Goal: Transaction & Acquisition: Obtain resource

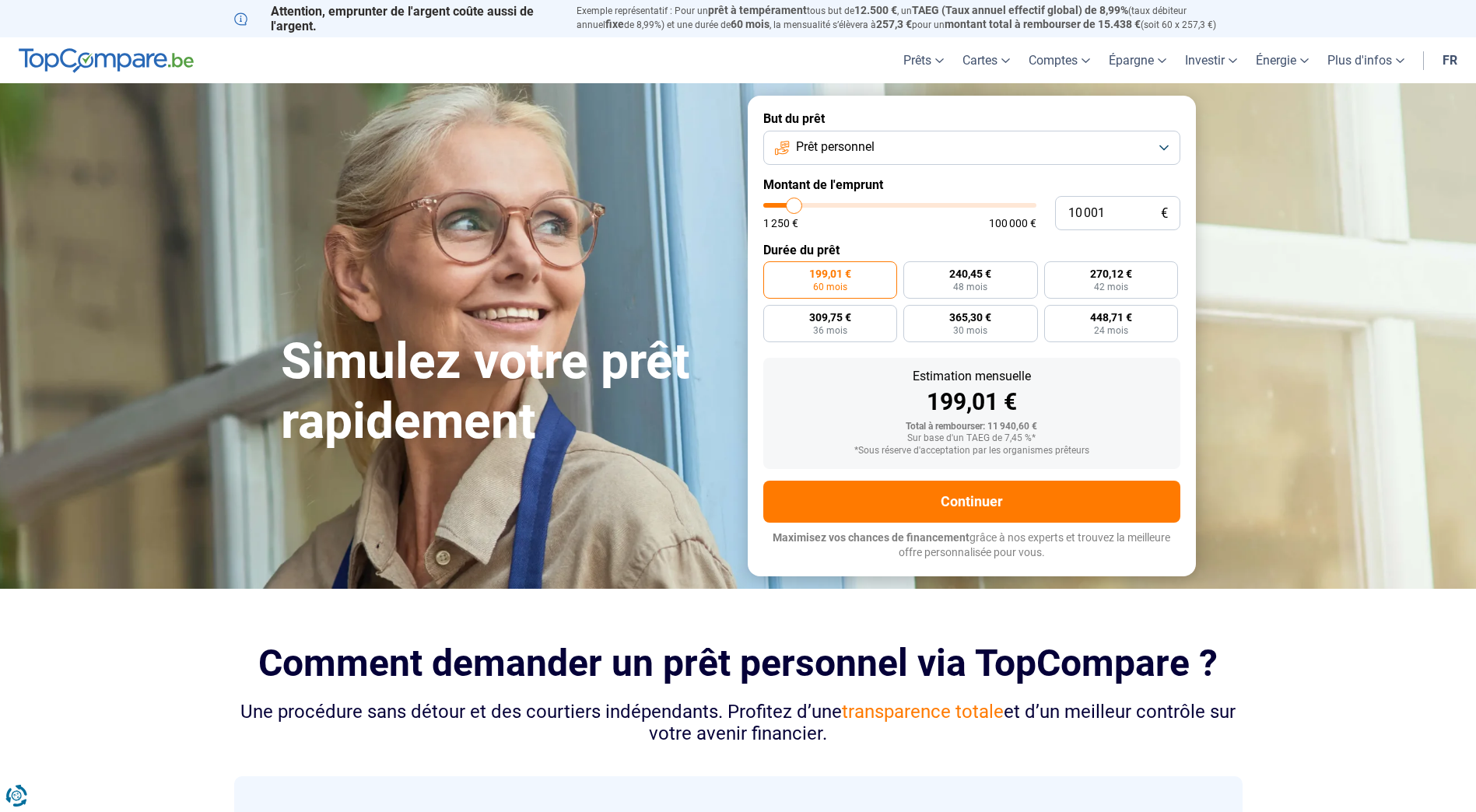
click at [862, 140] on span "Prêt personnel" at bounding box center [835, 146] width 79 height 17
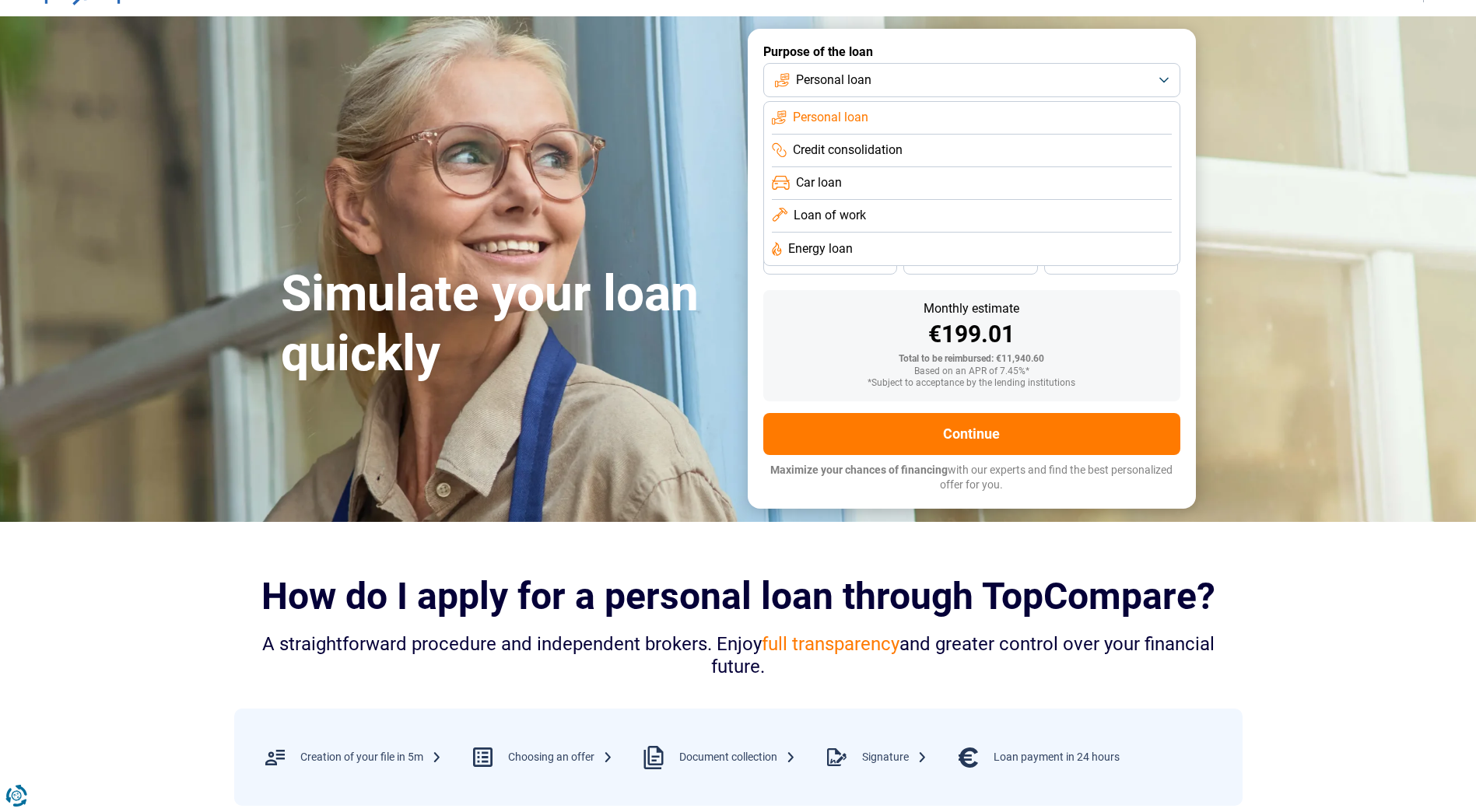
scroll to position [156, 0]
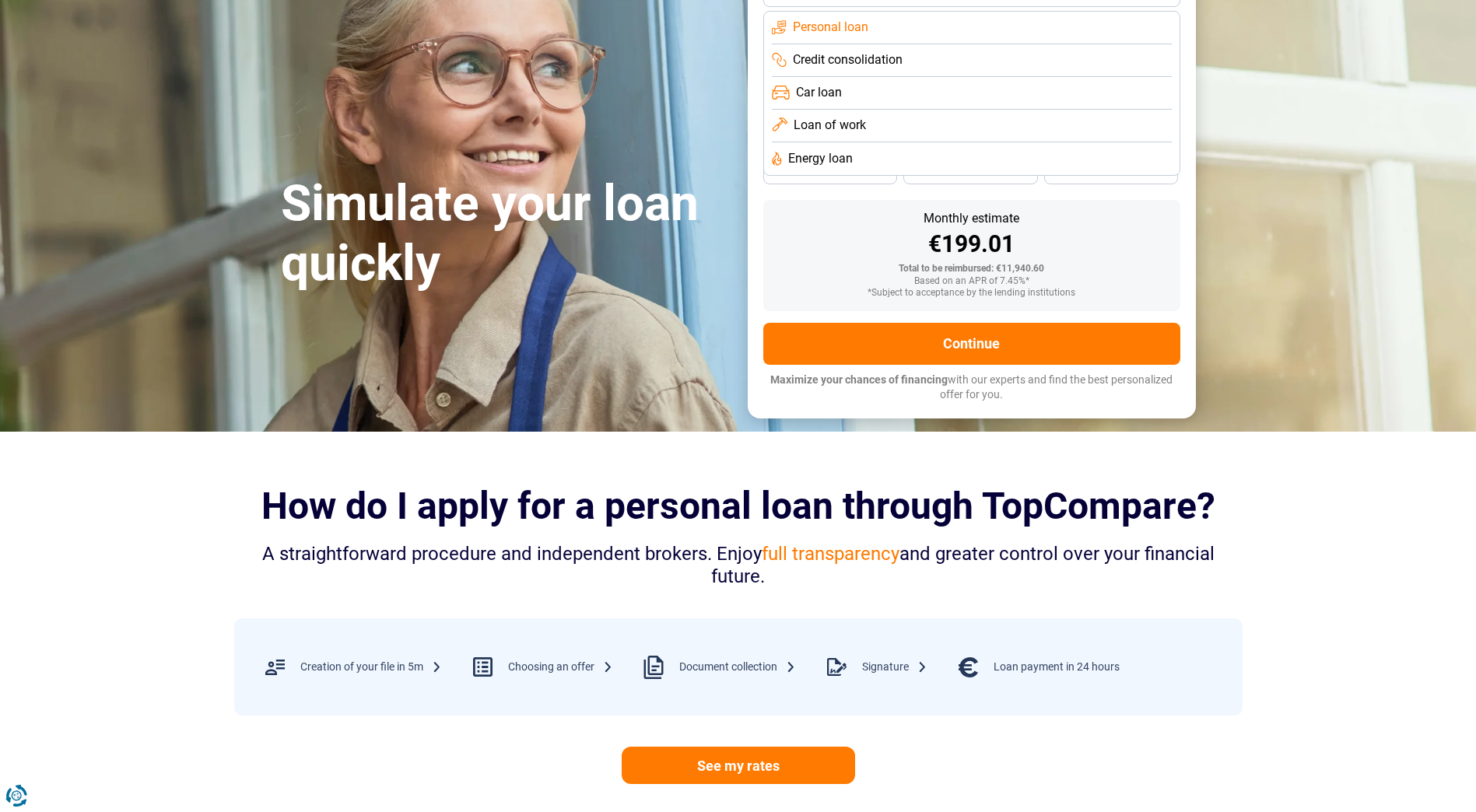
click at [851, 221] on div "Monthly estimate" at bounding box center [972, 218] width 392 height 12
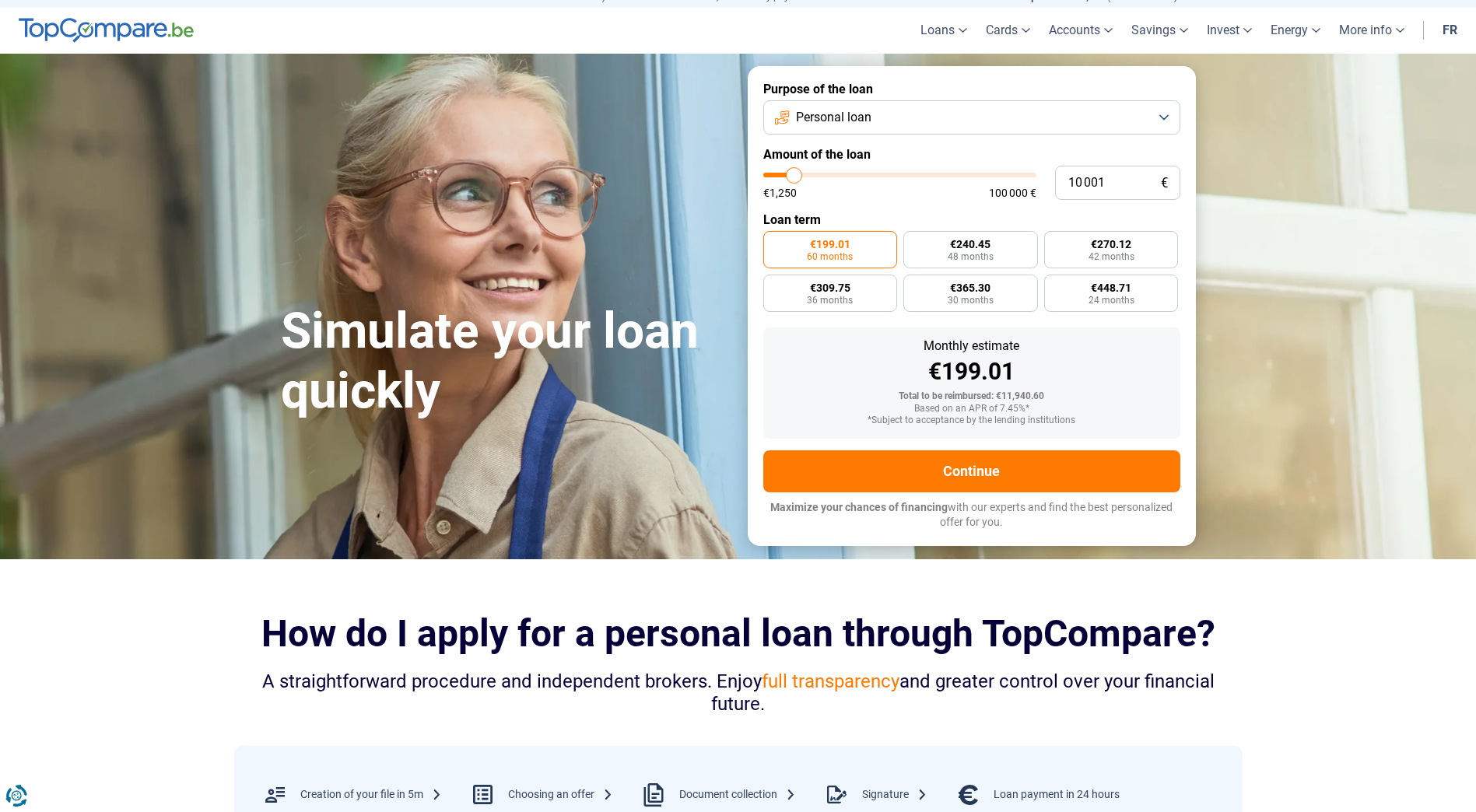
scroll to position [0, 0]
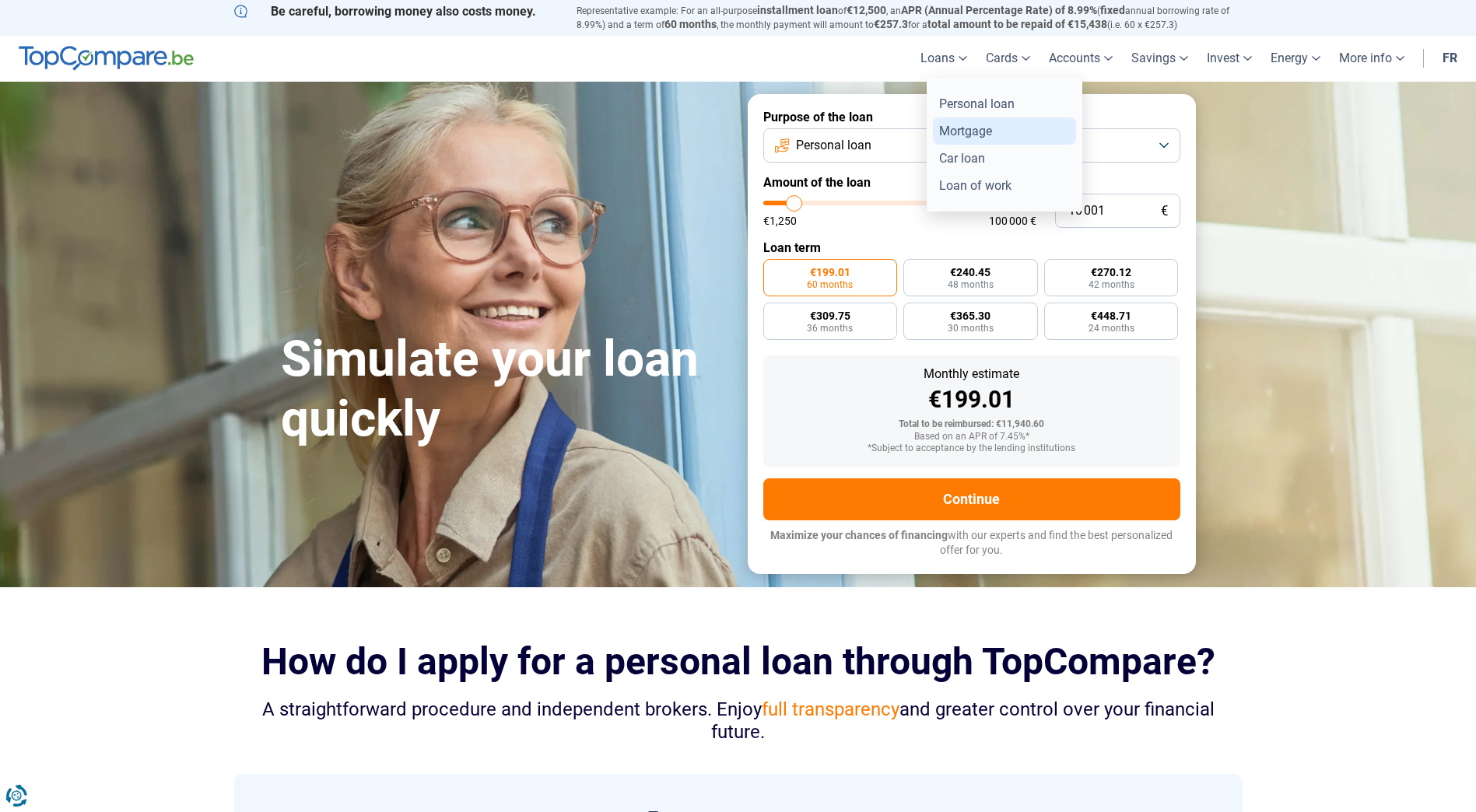
click at [966, 129] on link "Mortgage" at bounding box center [1005, 131] width 143 height 27
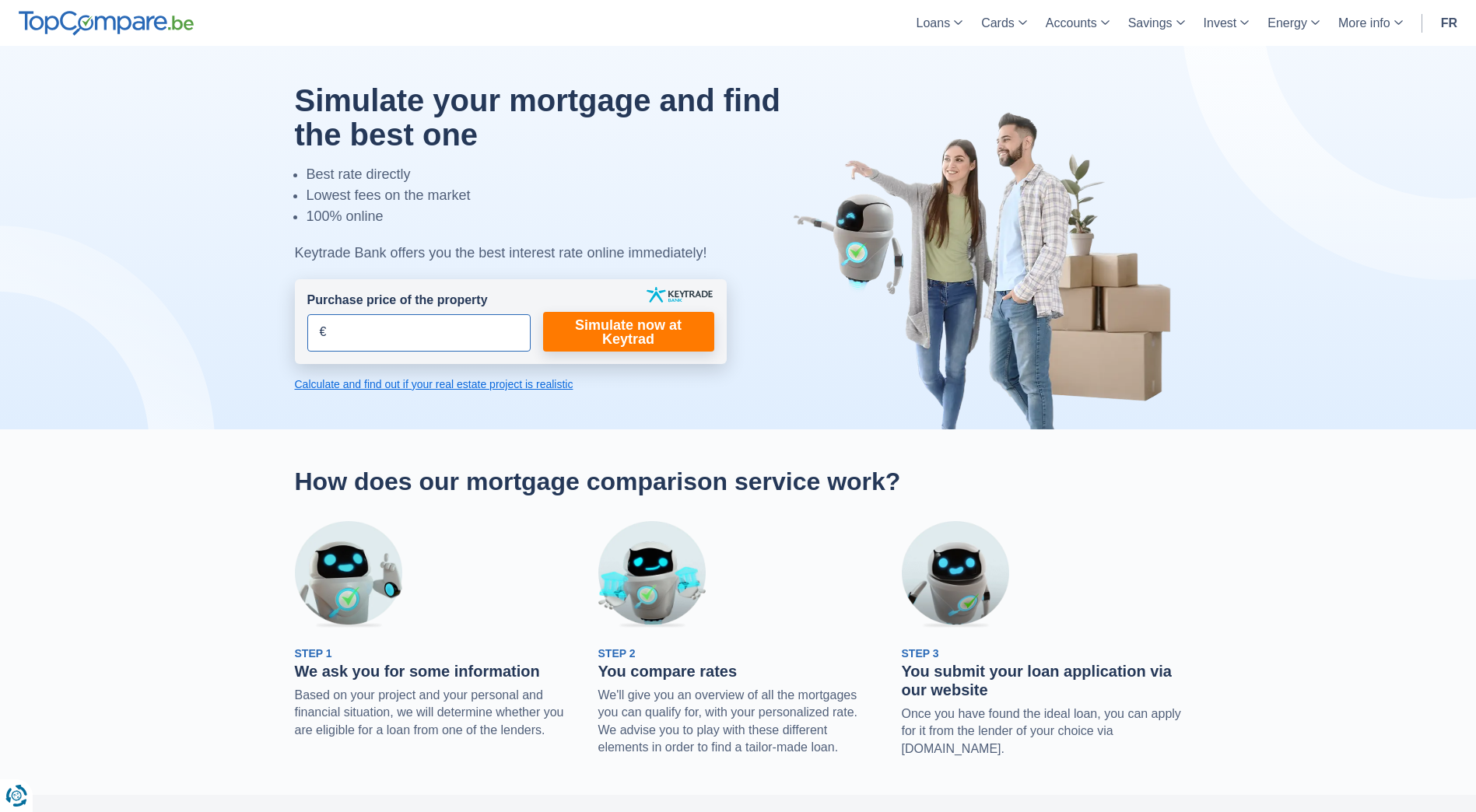
click at [435, 331] on input "Purchase price of the property" at bounding box center [419, 333] width 223 height 37
type input "455.000"
click at [610, 342] on link "Simulate now at Keytrad" at bounding box center [629, 332] width 172 height 40
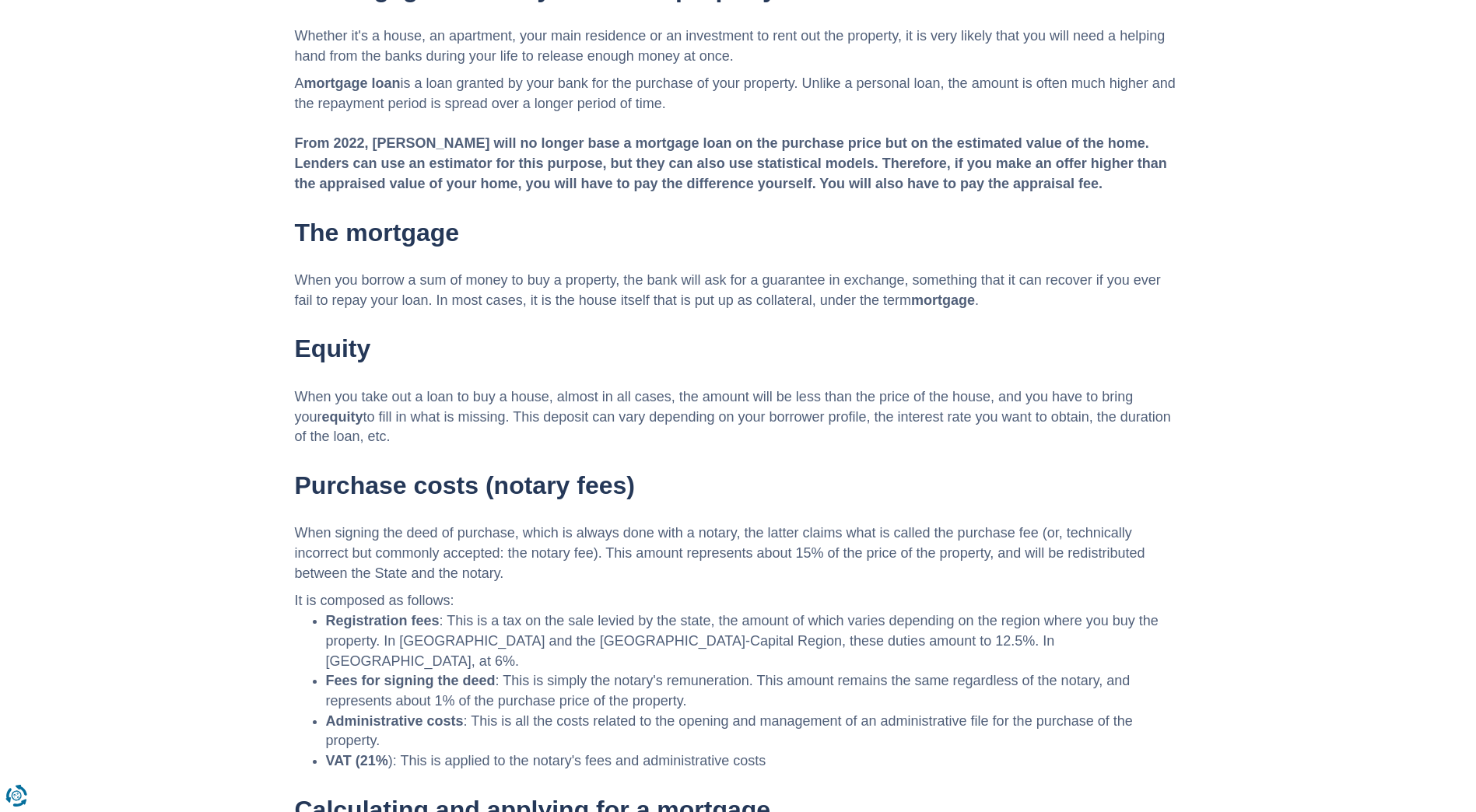
scroll to position [2334, 0]
